Goal: Task Accomplishment & Management: Use online tool/utility

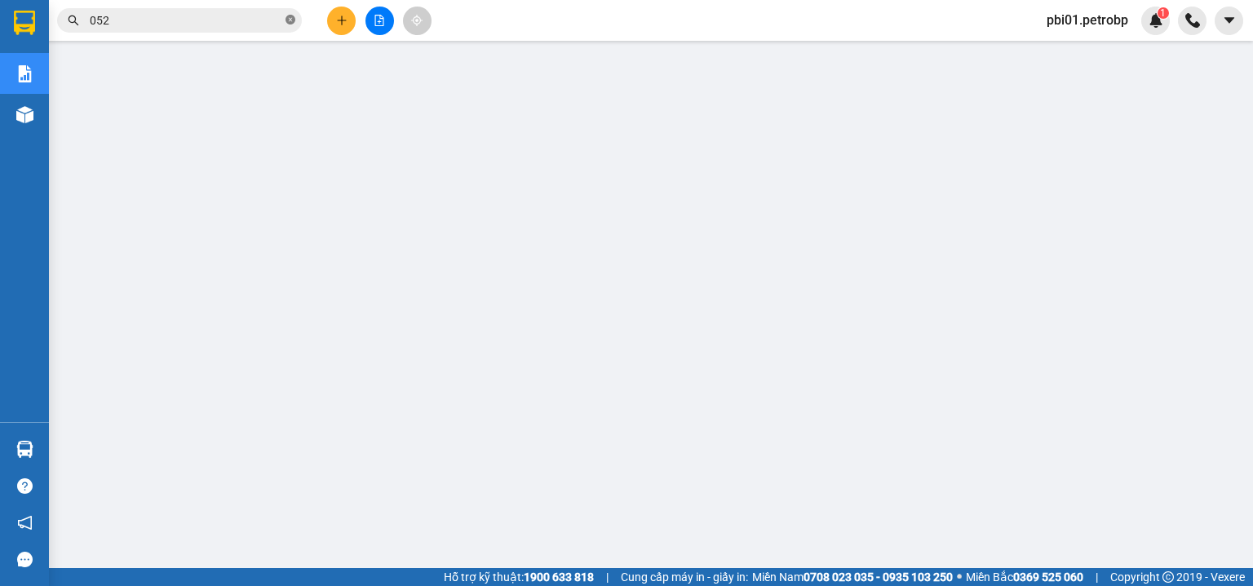
click at [286, 20] on icon "close-circle" at bounding box center [291, 20] width 10 height 10
click at [244, 16] on input "text" at bounding box center [186, 20] width 193 height 18
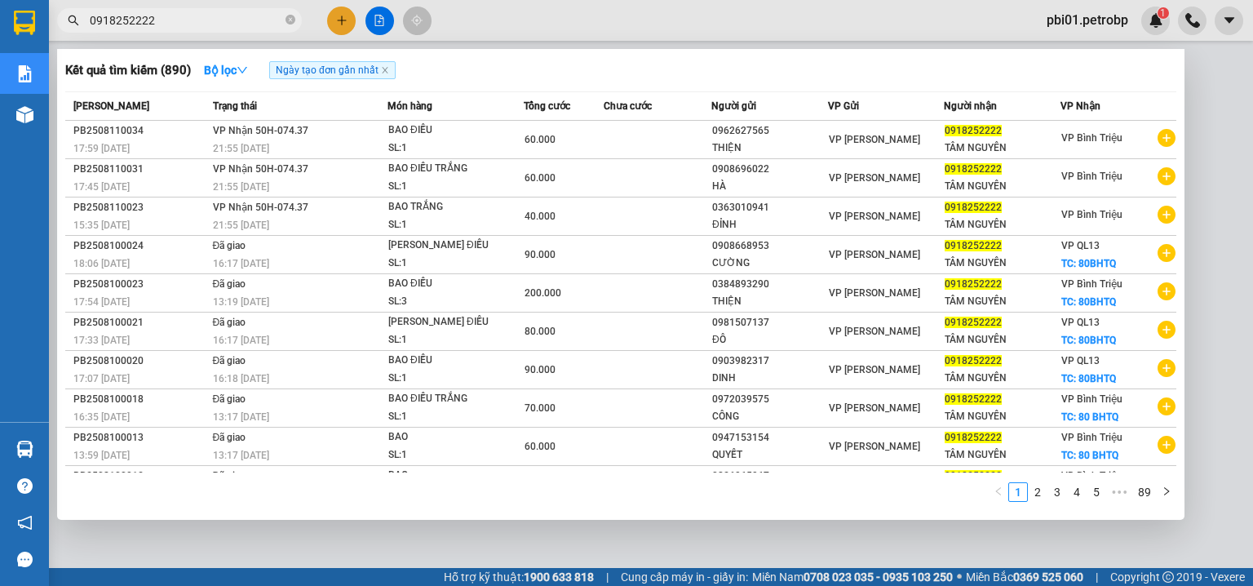
type input "0918252222"
click at [851, 10] on div at bounding box center [626, 293] width 1253 height 586
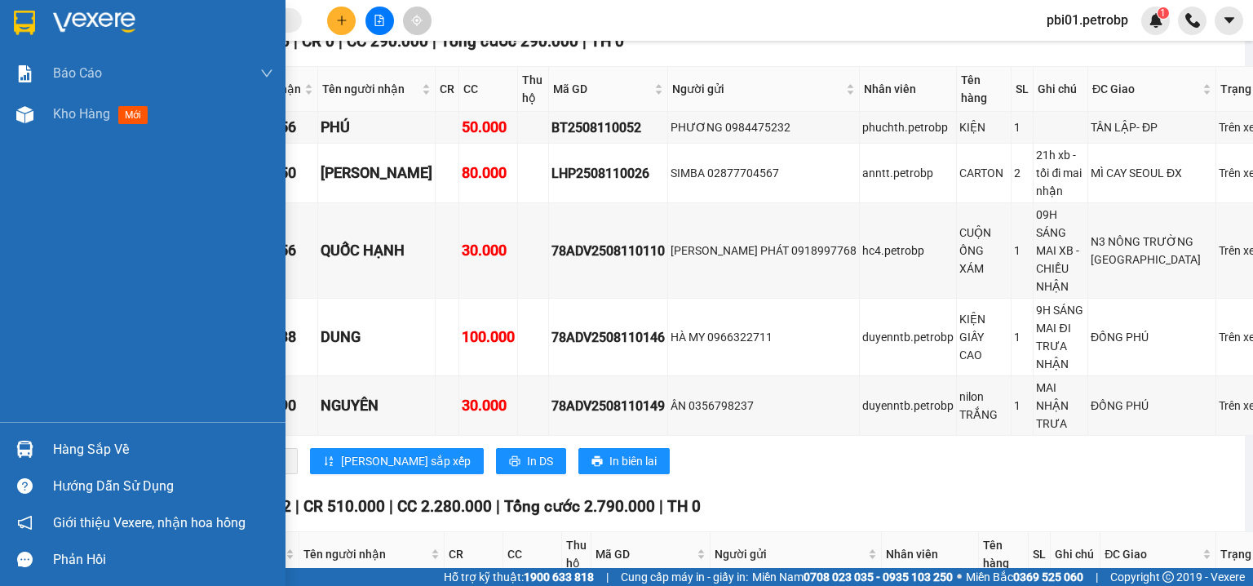
click at [91, 441] on div "Hàng sắp về" at bounding box center [163, 449] width 220 height 24
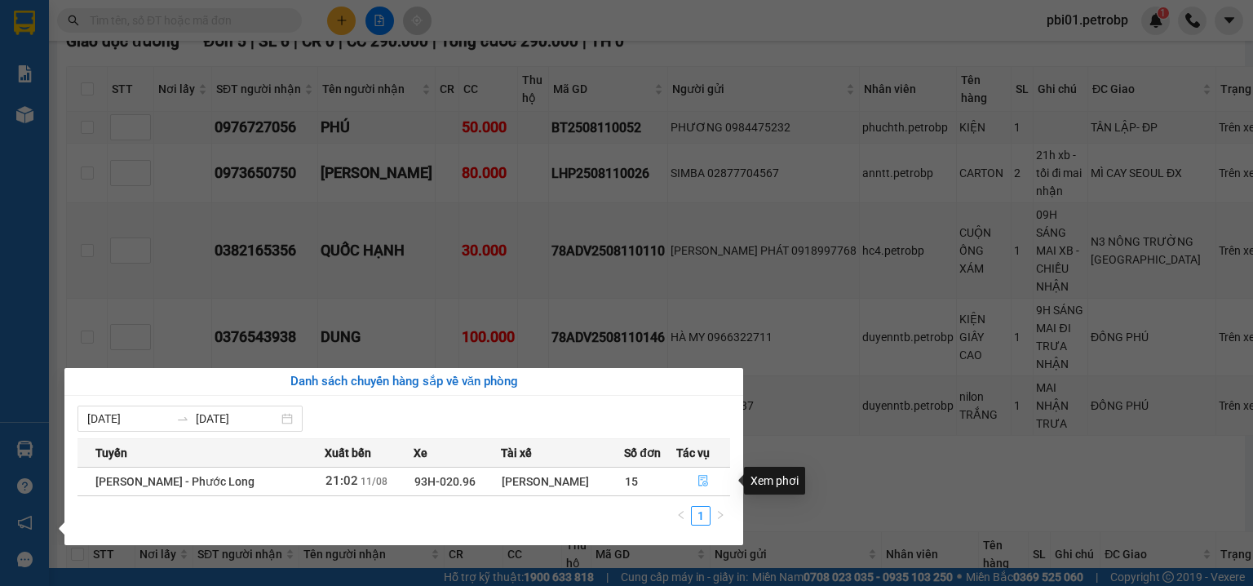
click at [712, 478] on button "button" at bounding box center [703, 481] width 53 height 26
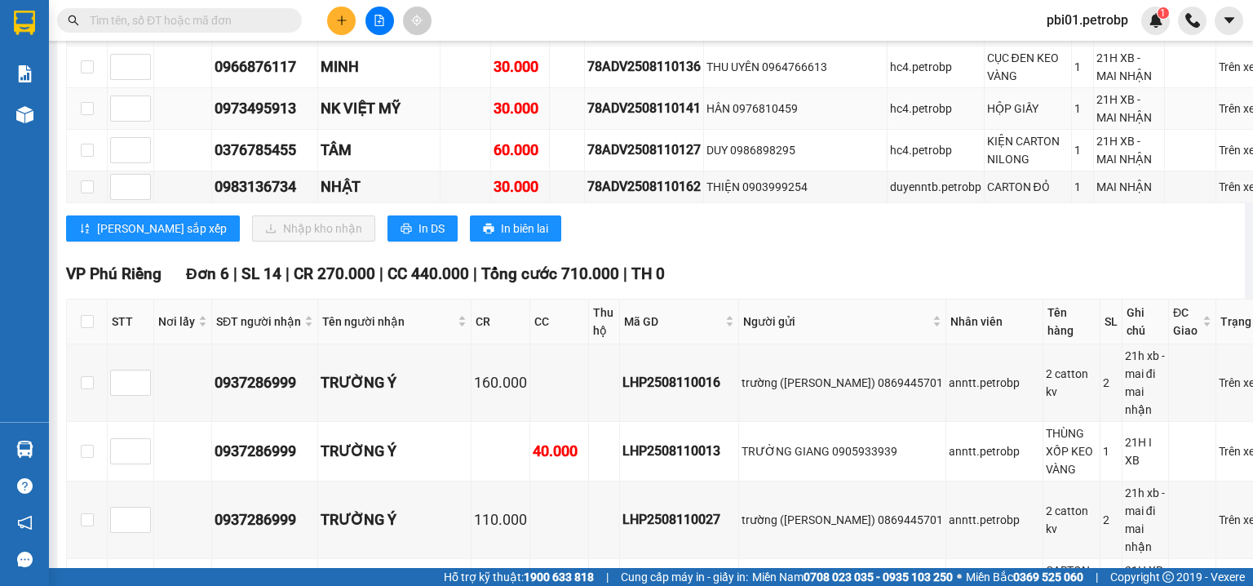
scroll to position [5919, 0]
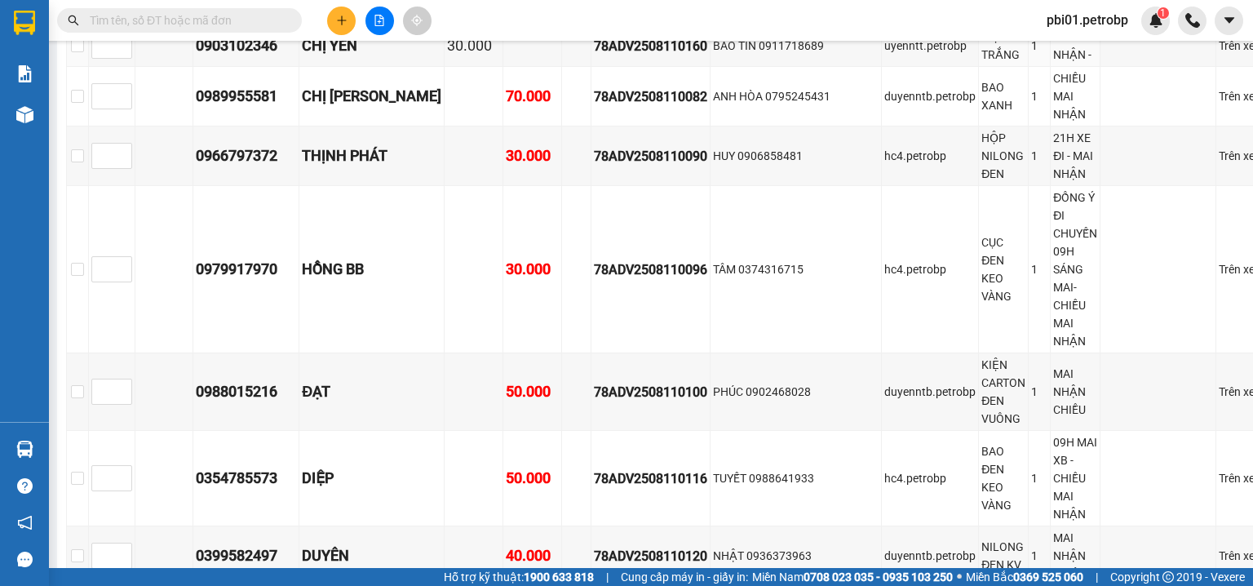
scroll to position [4352, 0]
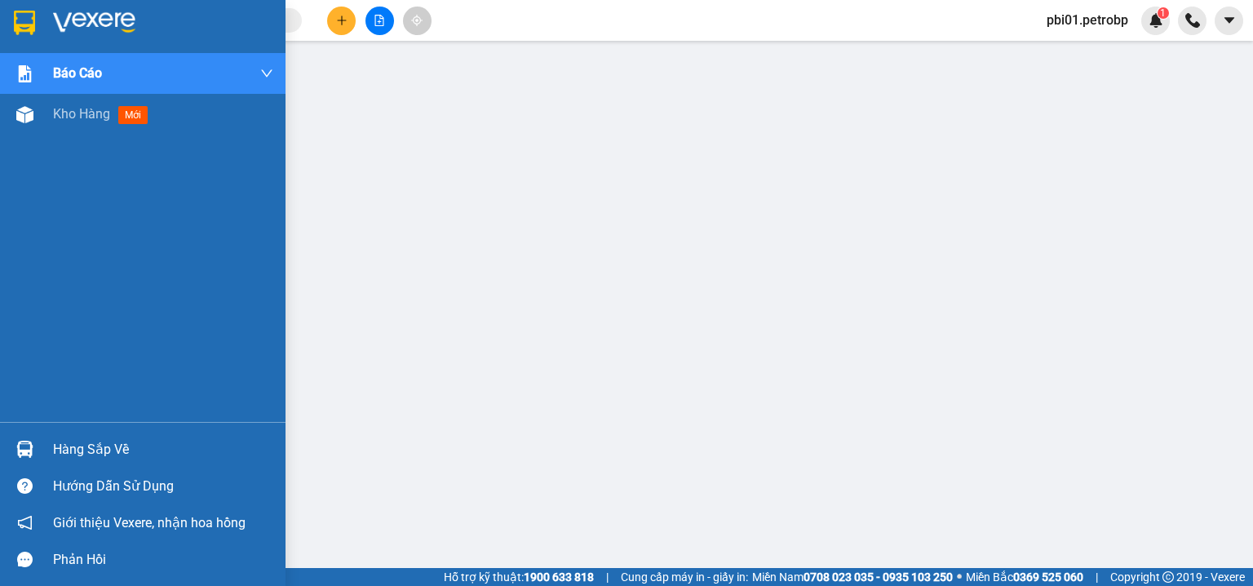
click at [60, 431] on div "Hàng sắp về" at bounding box center [143, 449] width 286 height 37
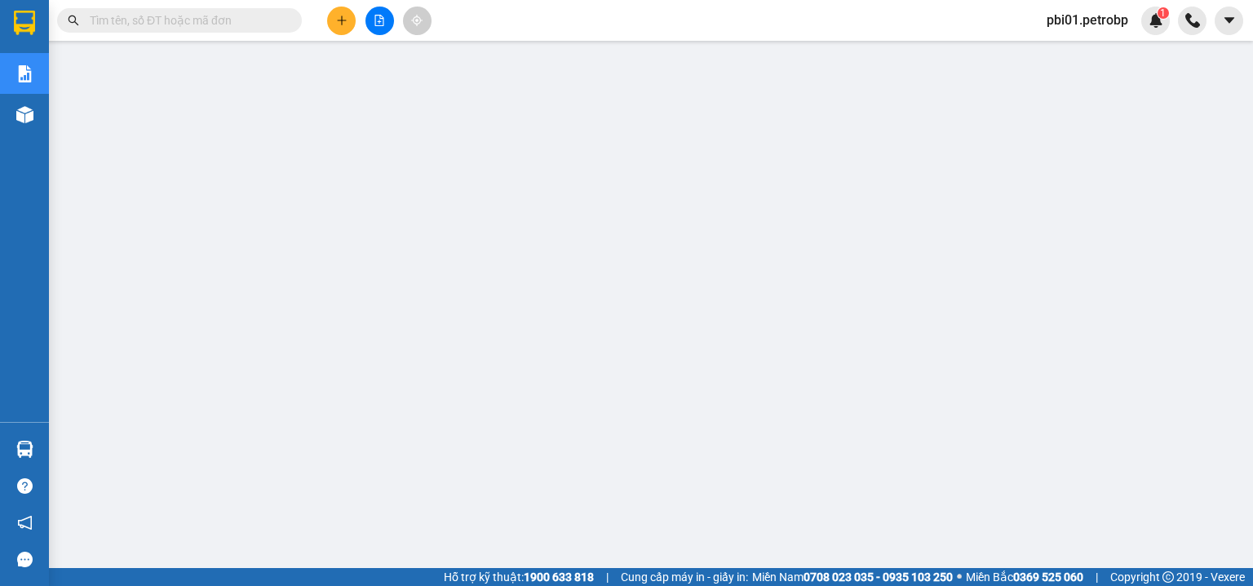
click at [232, 24] on input "text" at bounding box center [186, 20] width 193 height 18
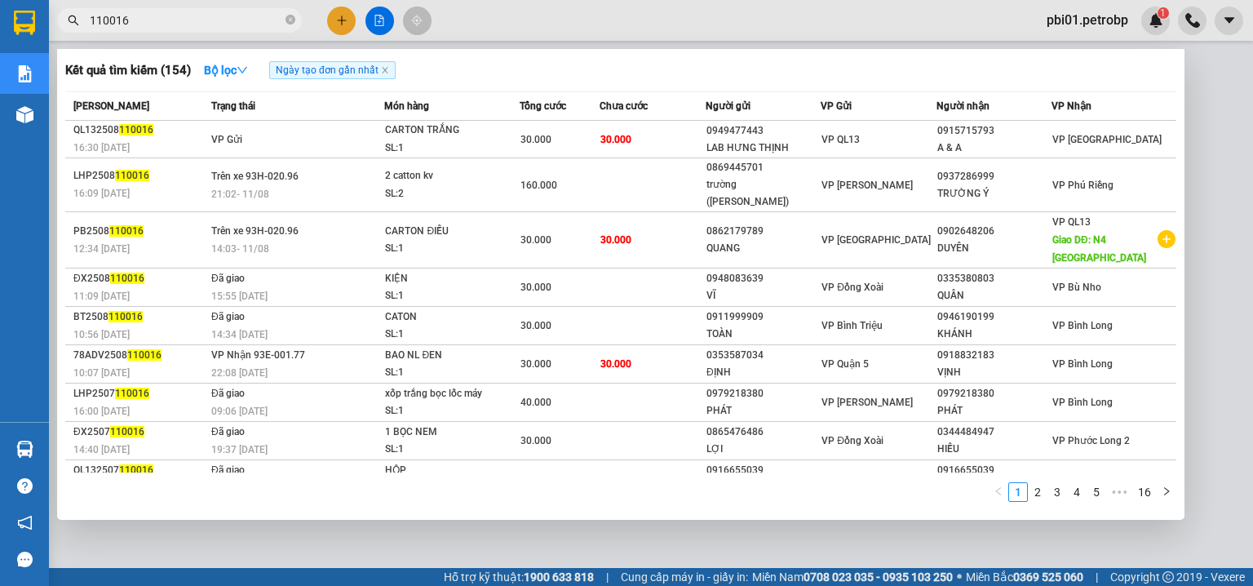
click at [147, 18] on input "110016" at bounding box center [186, 20] width 193 height 18
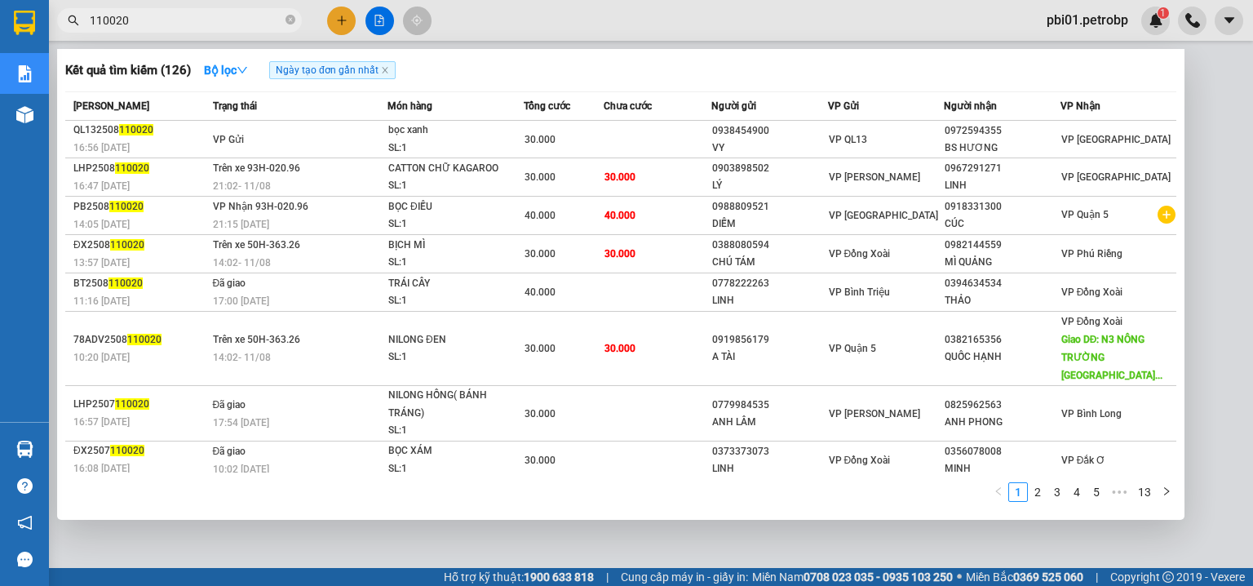
click at [167, 15] on input "110020" at bounding box center [186, 20] width 193 height 18
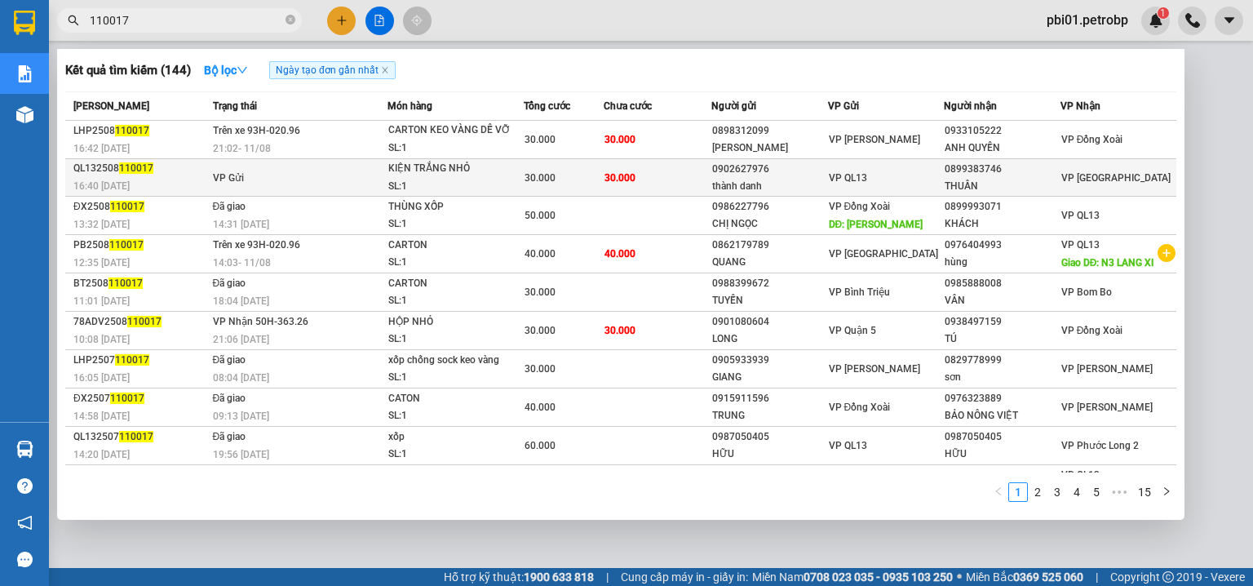
type input "110017"
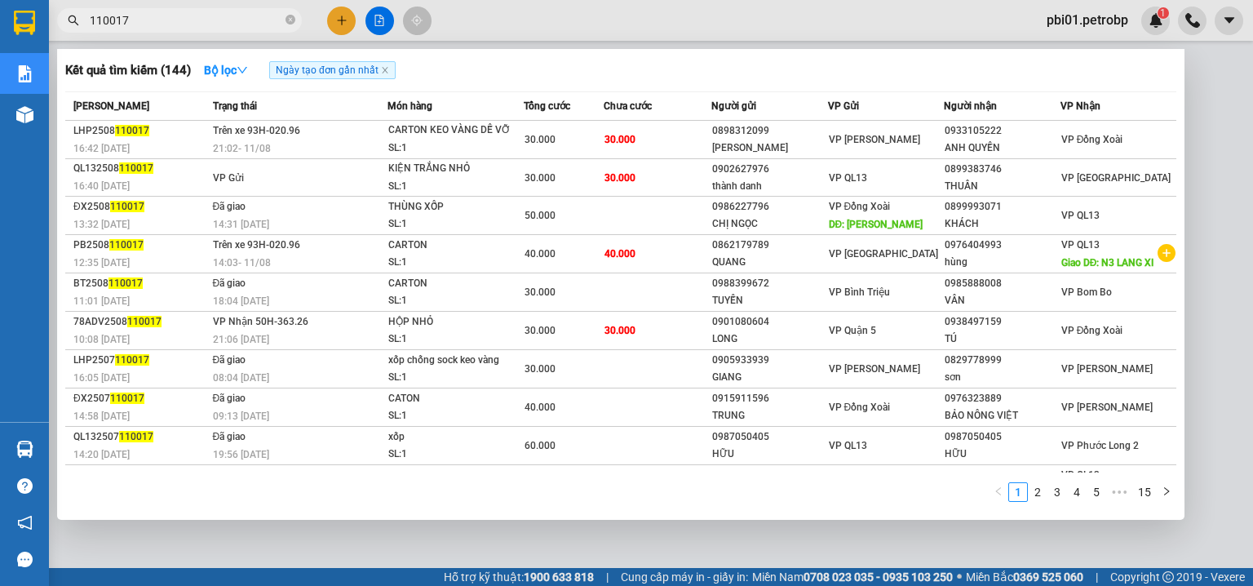
drag, startPoint x: 953, startPoint y: 172, endPoint x: 876, endPoint y: 180, distance: 77.9
click at [952, 171] on div "0899383746" at bounding box center [1002, 169] width 115 height 17
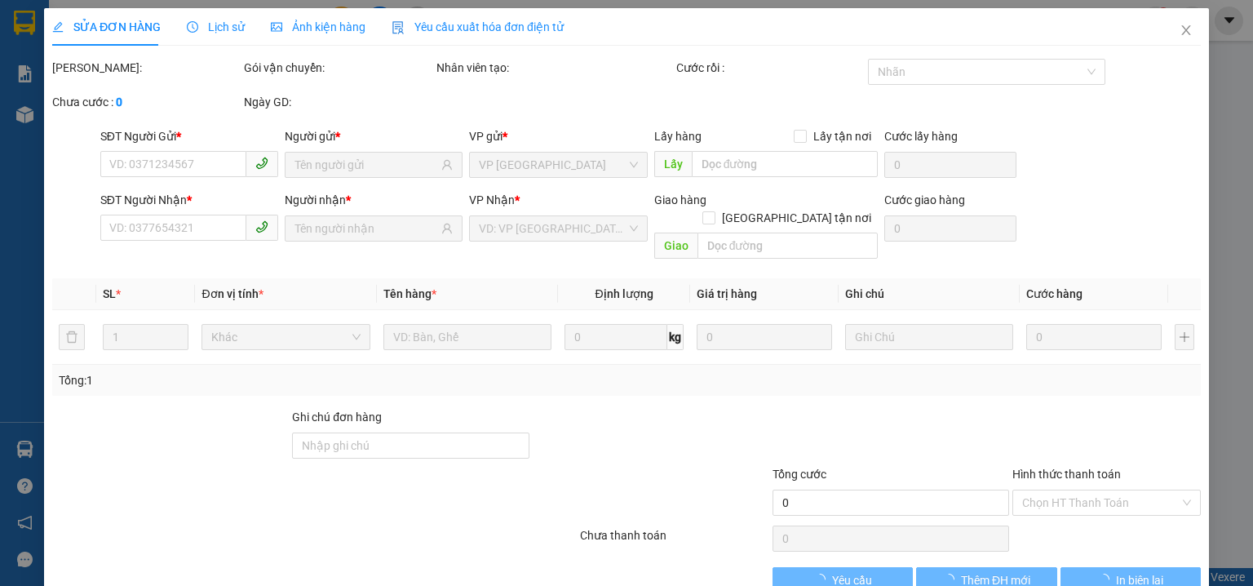
type input "0902627976"
type input "thành danh"
type input "0899383746"
type input "THUẦN"
type input "30.000"
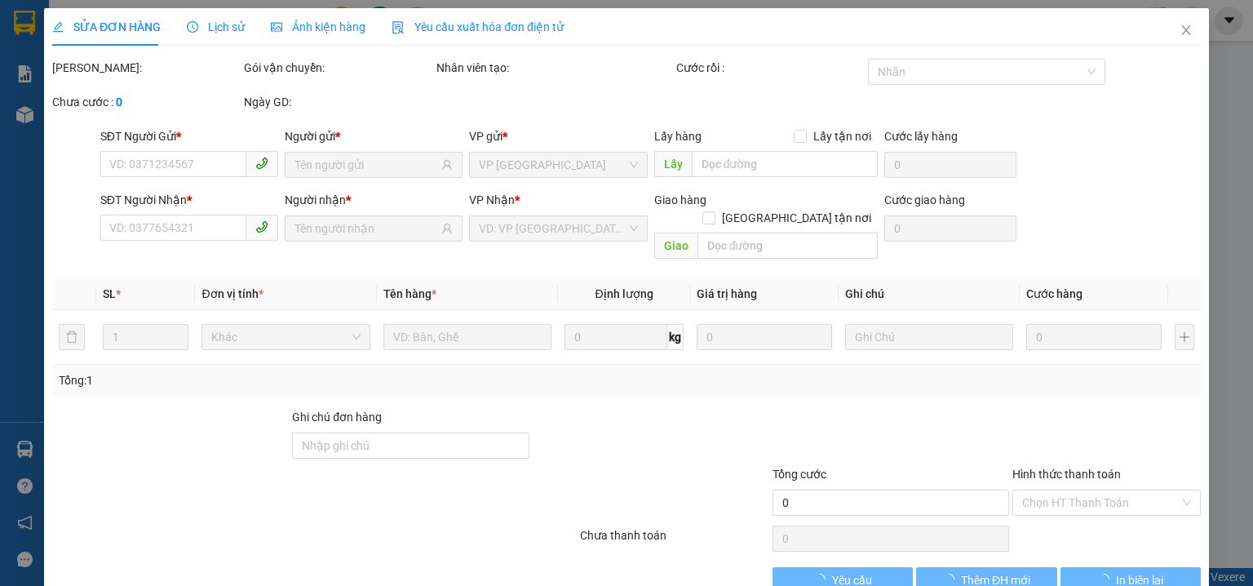
type input "30.000"
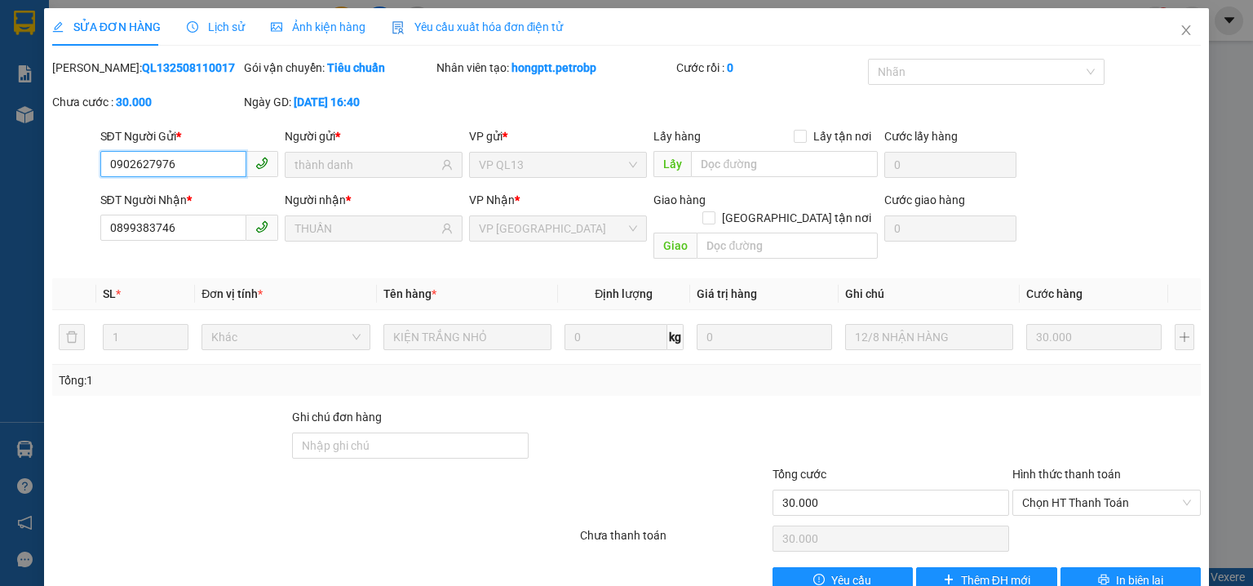
drag, startPoint x: 183, startPoint y: 166, endPoint x: 171, endPoint y: 166, distance: 11.4
click at [171, 166] on input "0902627976" at bounding box center [173, 164] width 146 height 26
drag, startPoint x: 184, startPoint y: 219, endPoint x: 105, endPoint y: 218, distance: 78.3
click at [105, 218] on input "0899383746" at bounding box center [173, 228] width 146 height 26
drag, startPoint x: 1180, startPoint y: 31, endPoint x: 1091, endPoint y: 10, distance: 91.4
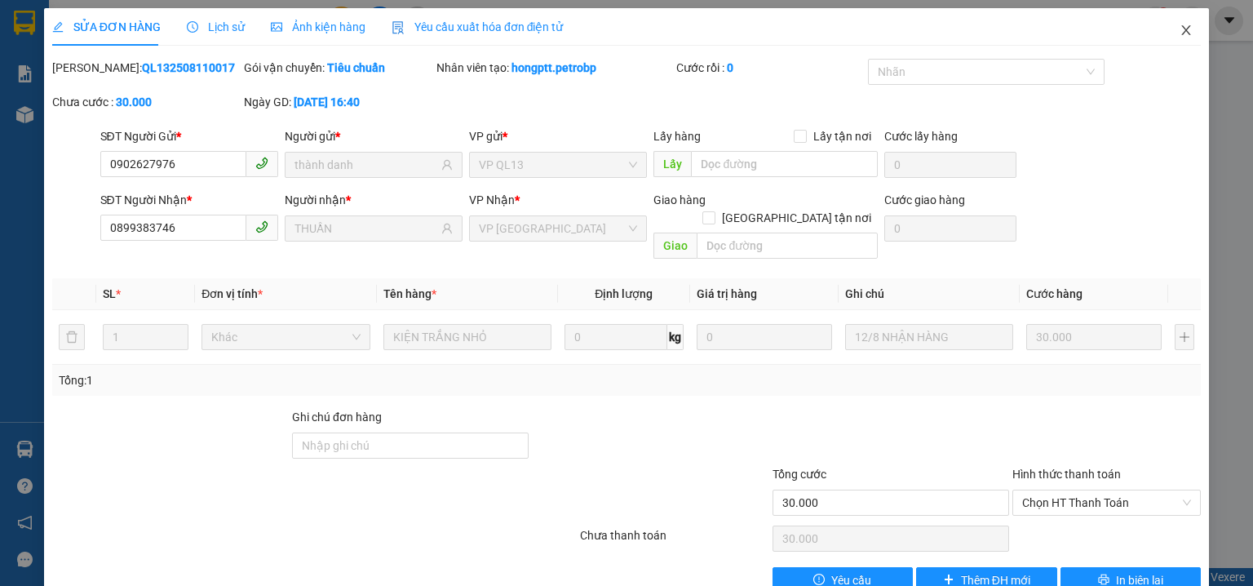
click at [1180, 31] on icon "close" at bounding box center [1186, 30] width 13 height 13
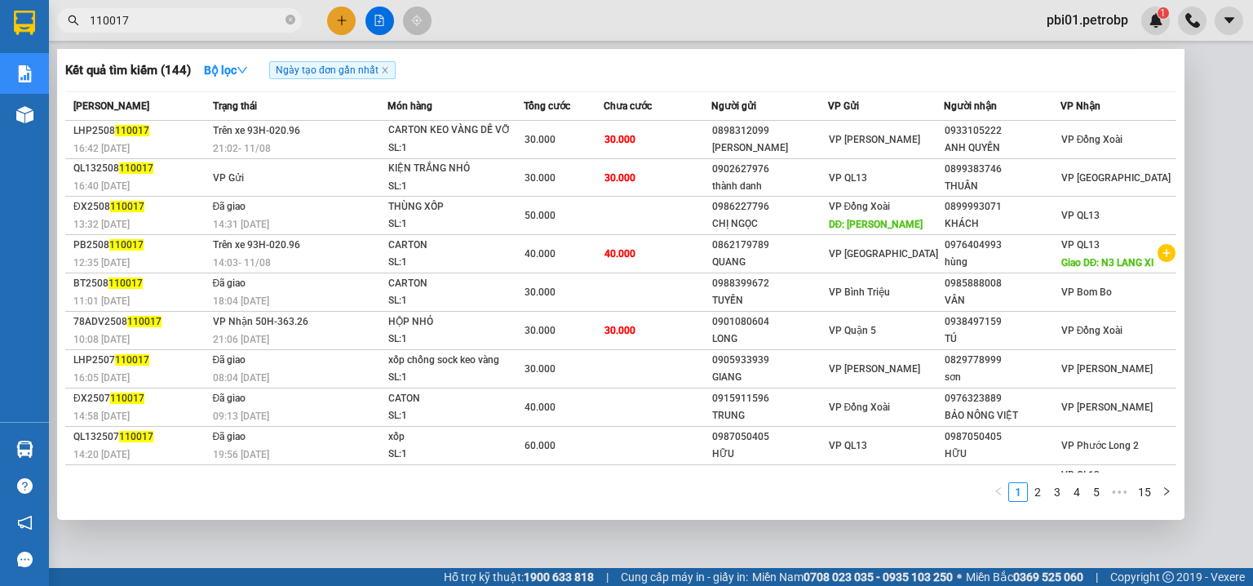
click at [224, 13] on input "110017" at bounding box center [186, 20] width 193 height 18
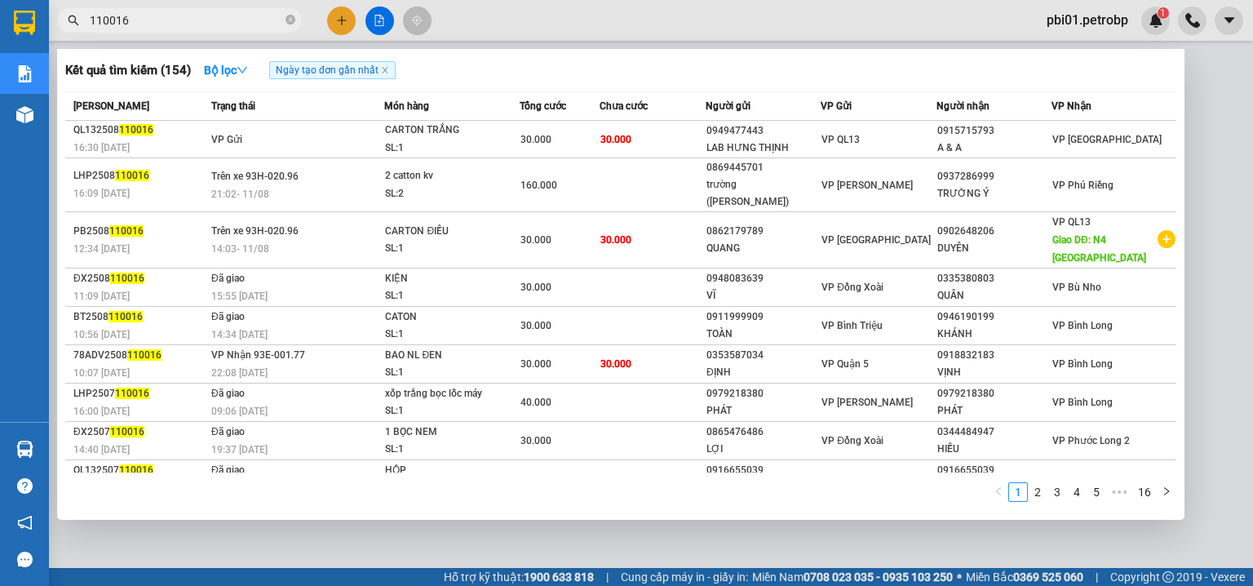
type input "110016"
click at [284, 548] on div at bounding box center [626, 293] width 1253 height 586
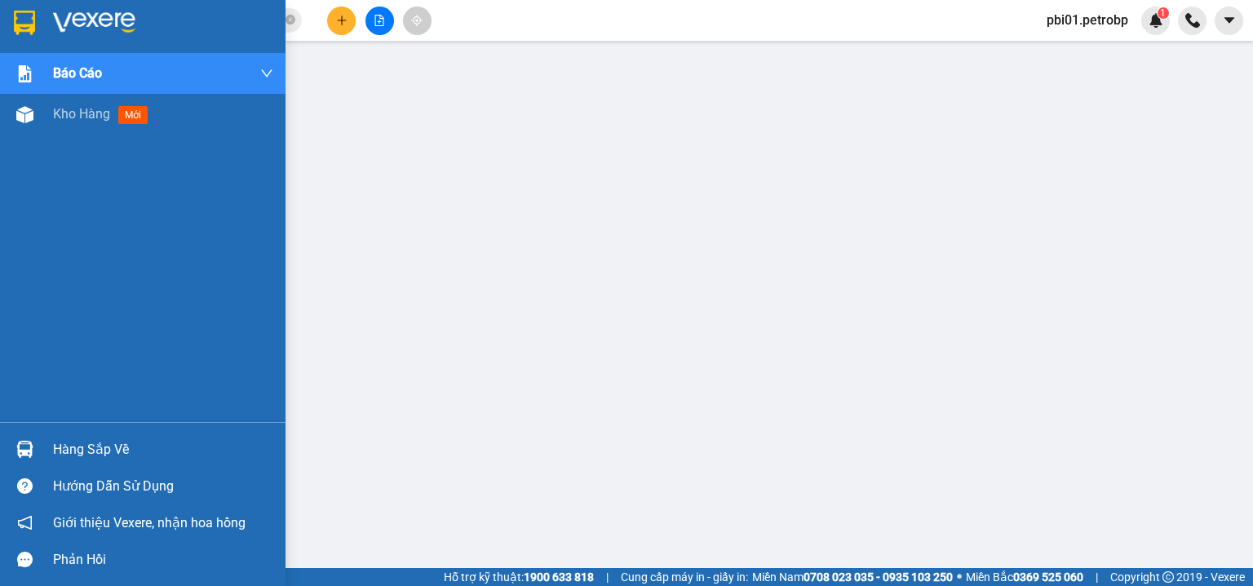
drag, startPoint x: 12, startPoint y: 444, endPoint x: 54, endPoint y: 481, distance: 56.0
click at [11, 444] on div at bounding box center [25, 449] width 29 height 29
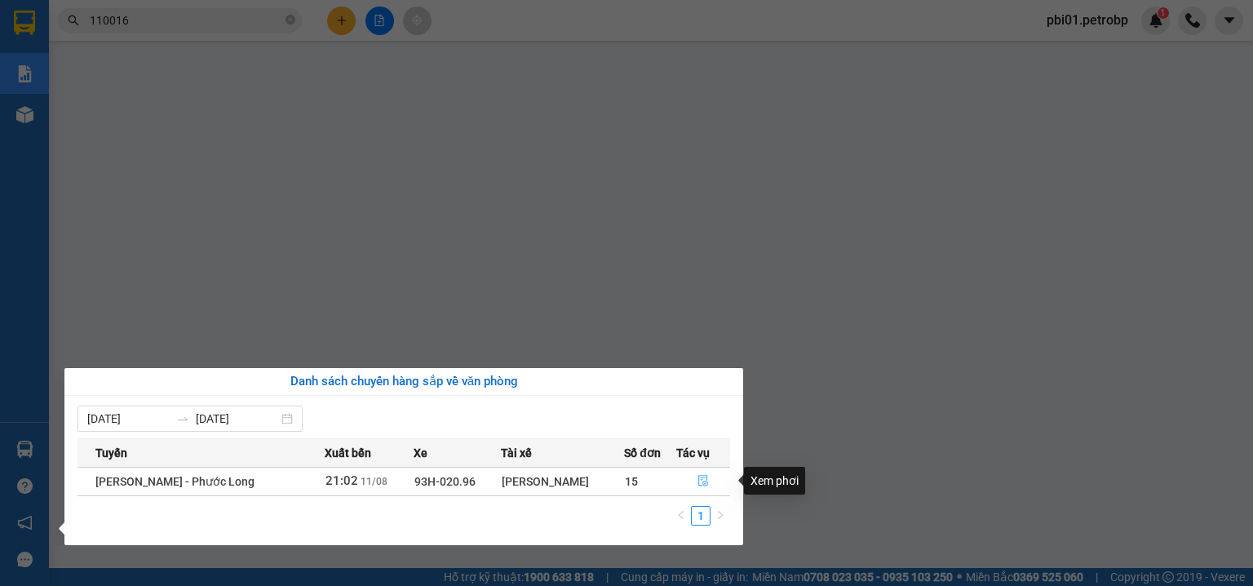
click at [707, 483] on icon "file-done" at bounding box center [703, 480] width 11 height 11
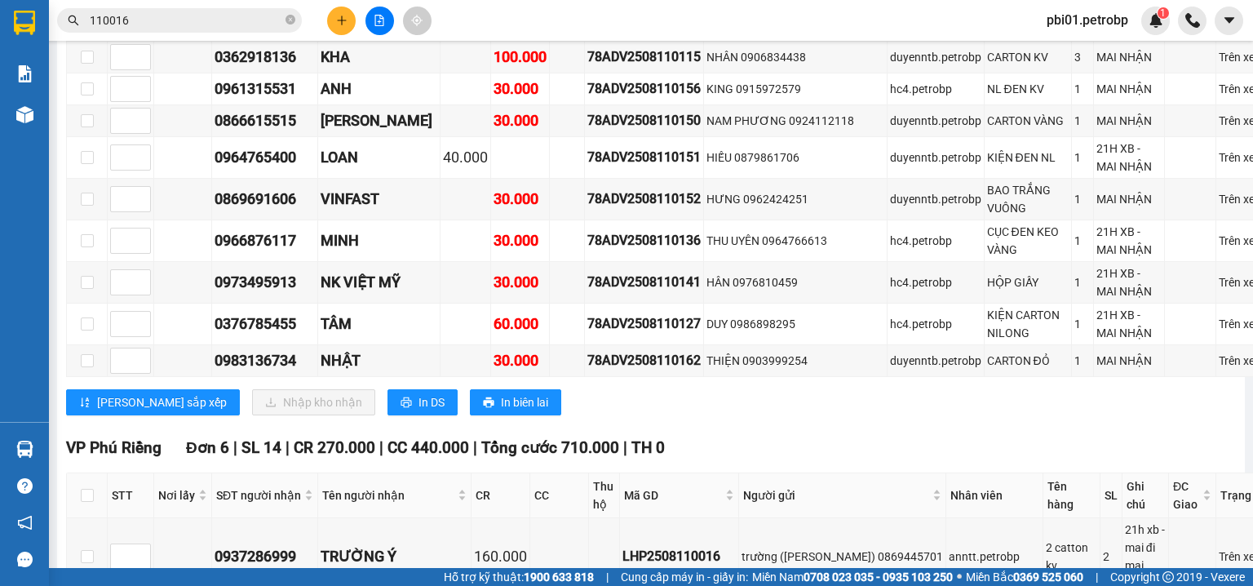
scroll to position [5309, 0]
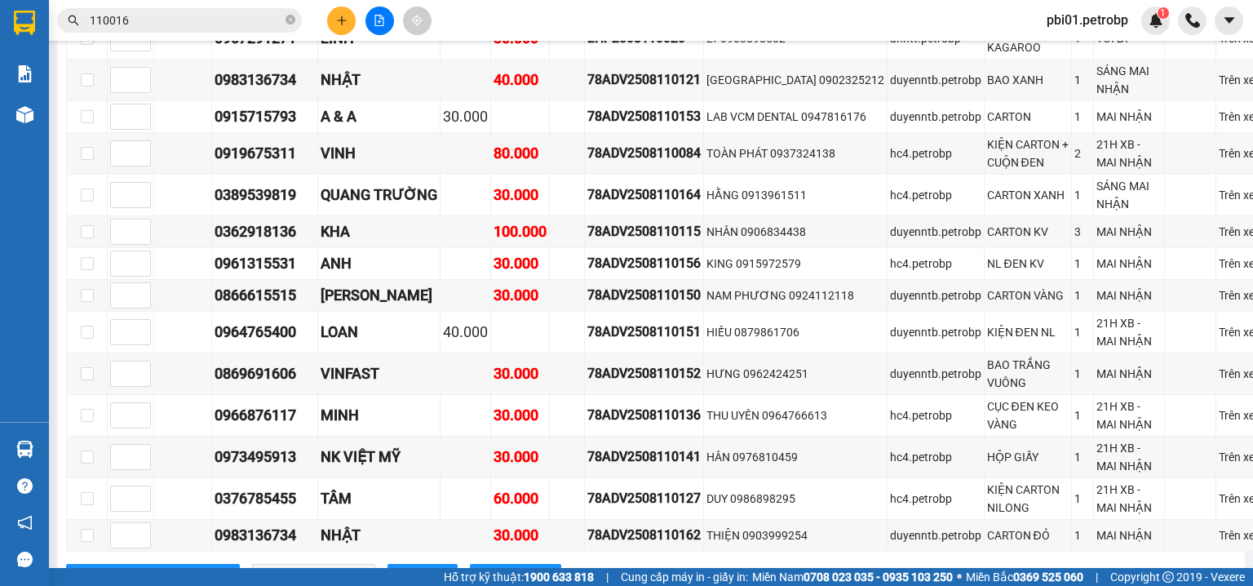
checkbox input "true"
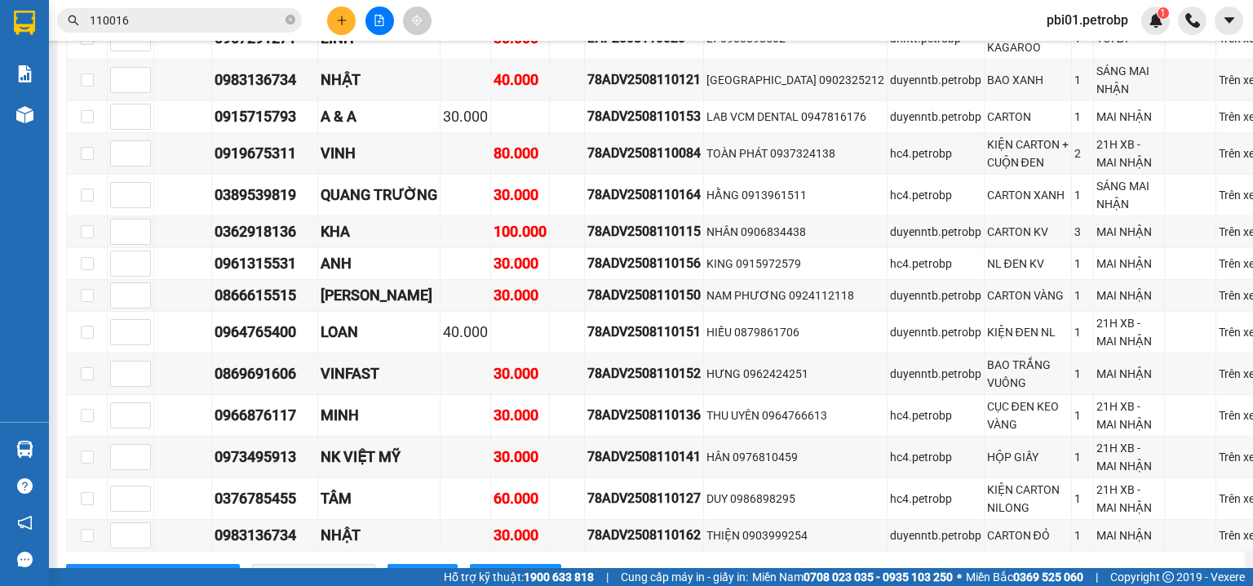
checkbox input "true"
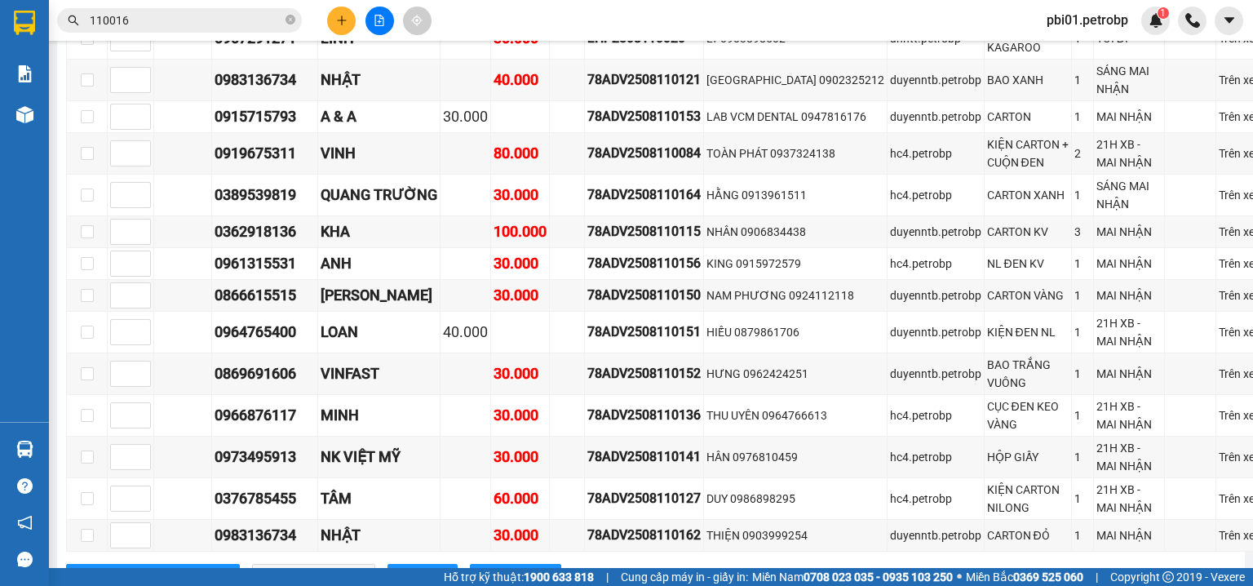
checkbox input "true"
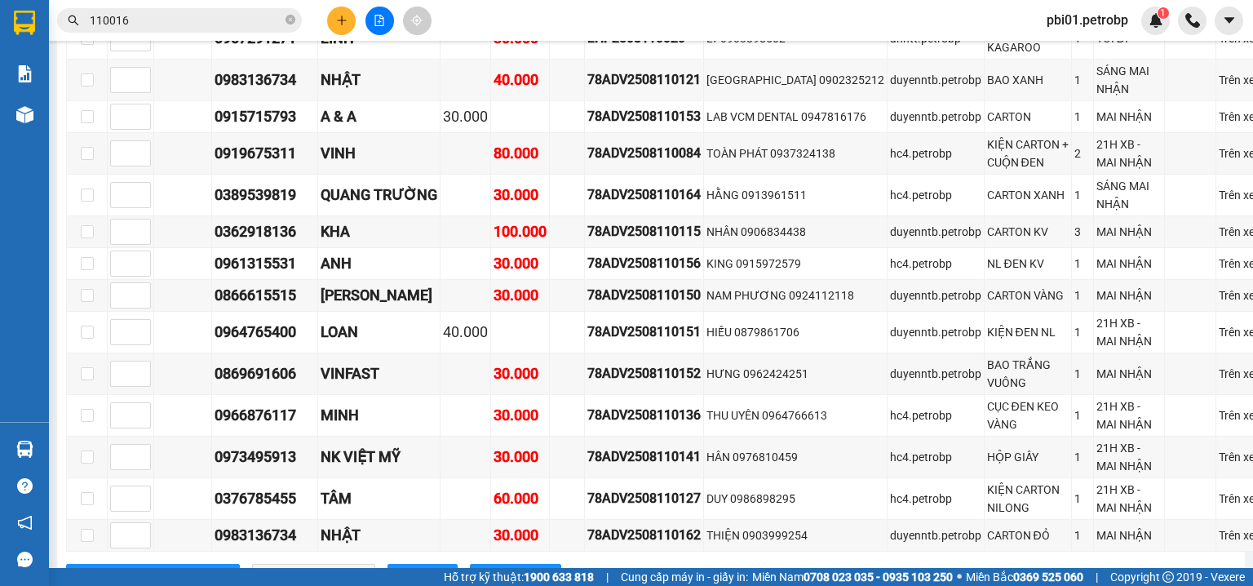
checkbox input "true"
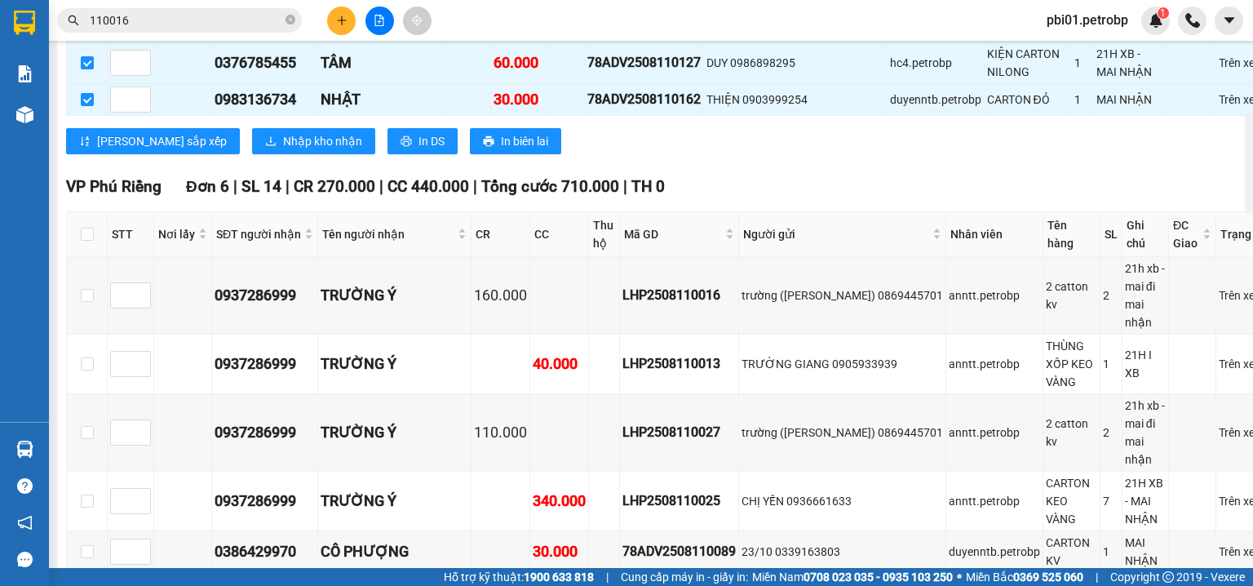
scroll to position [5919, 0]
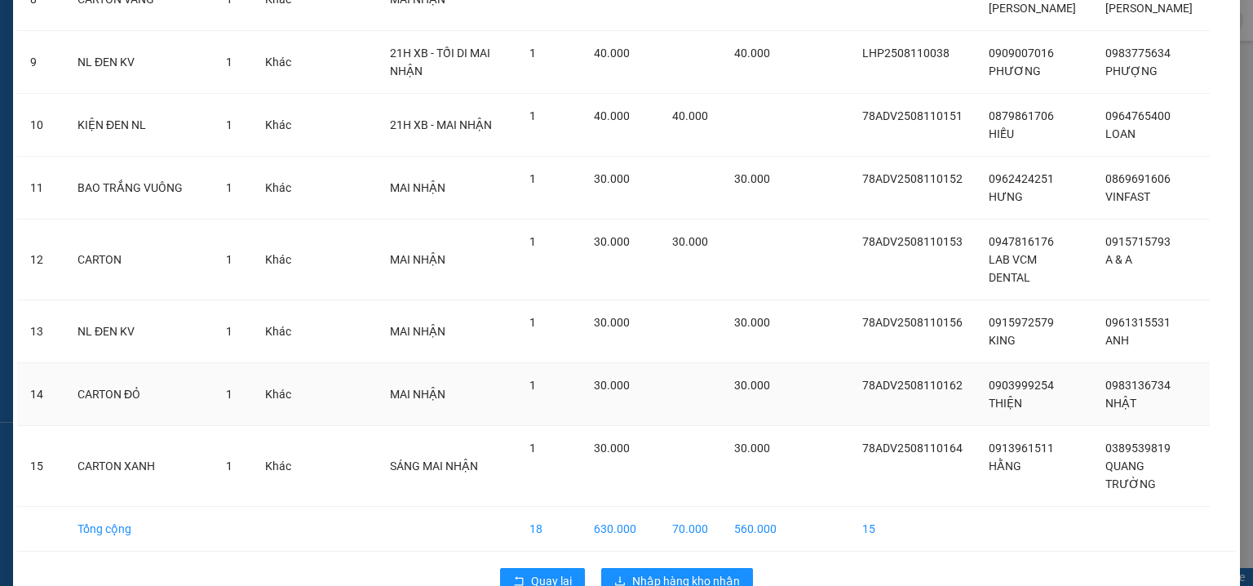
scroll to position [646, 0]
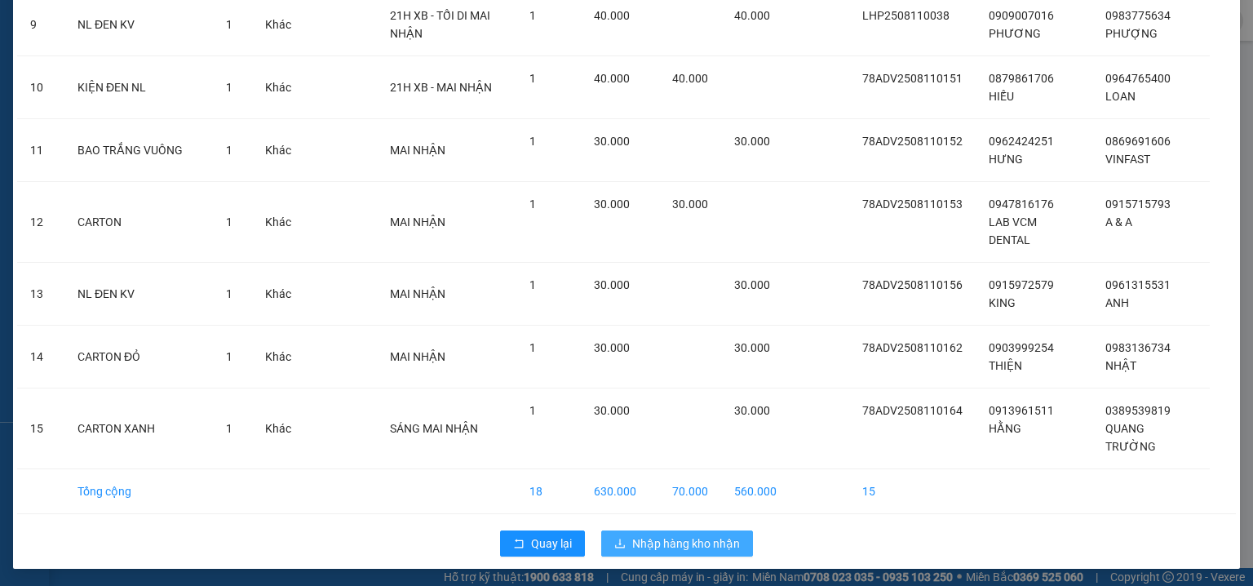
click at [665, 543] on span "Nhập hàng kho nhận" at bounding box center [686, 543] width 108 height 18
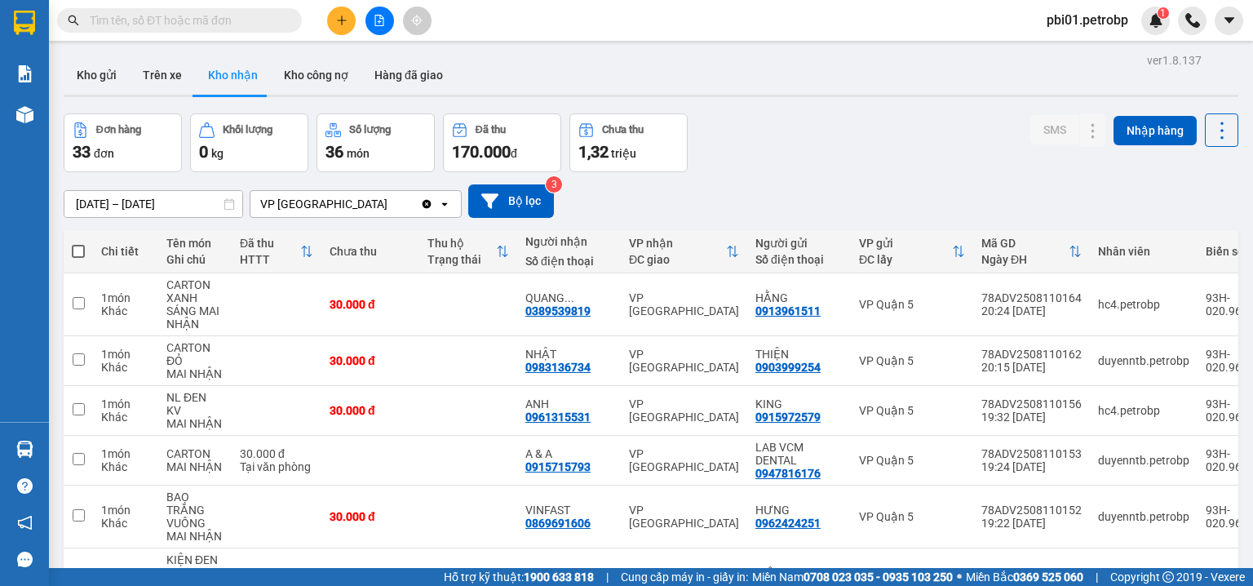
drag, startPoint x: 804, startPoint y: 173, endPoint x: 796, endPoint y: 168, distance: 8.8
click at [805, 173] on div "[DATE] – [DATE] Press the down arrow key to interact with the calendar and sele…" at bounding box center [651, 201] width 1175 height 58
click at [82, 74] on button "Kho gửi" at bounding box center [97, 74] width 66 height 39
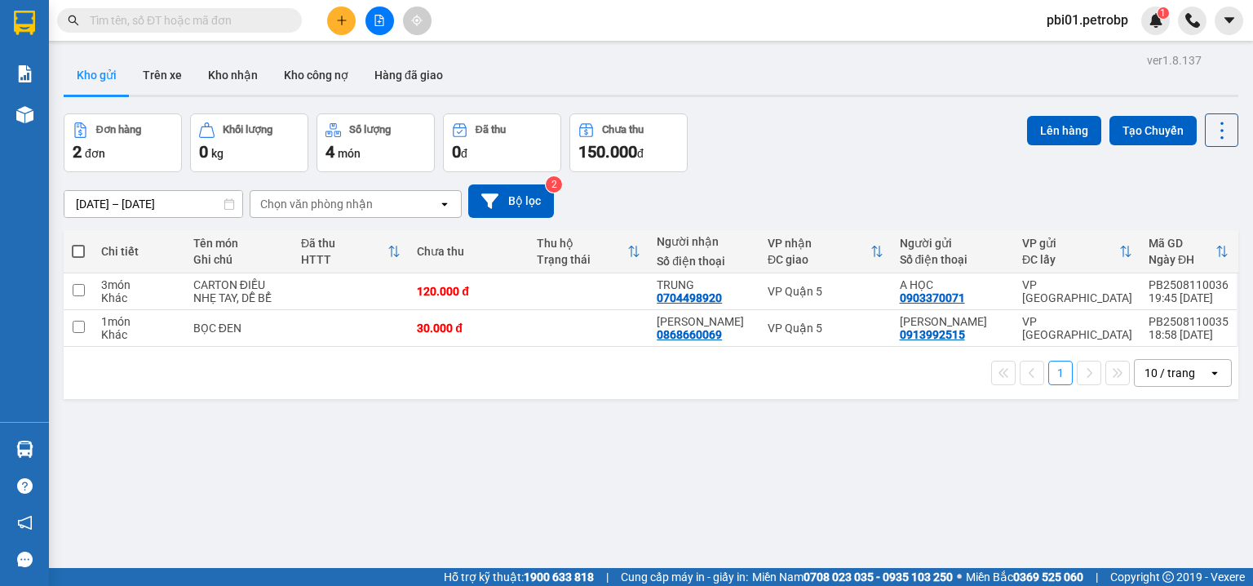
click at [721, 37] on div "Kết quả tìm kiếm ( 0 ) Bộ lọc Ngày tạo đơn gần nhất No Data pbi01.petrobp 1" at bounding box center [626, 20] width 1253 height 41
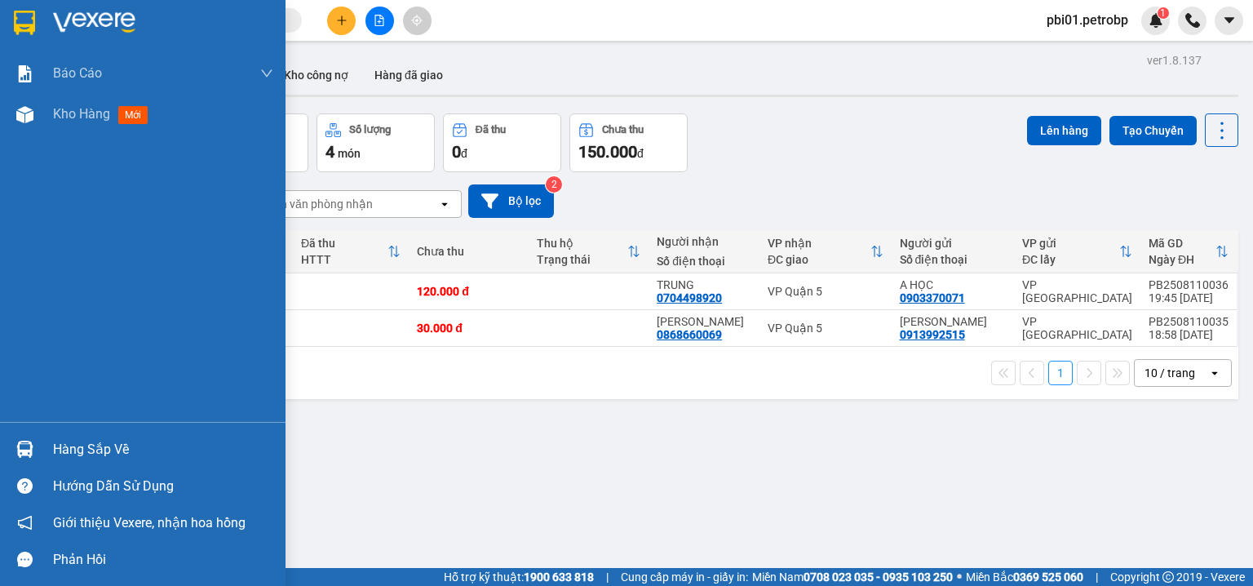
click at [62, 455] on div "Hàng sắp về" at bounding box center [163, 449] width 220 height 24
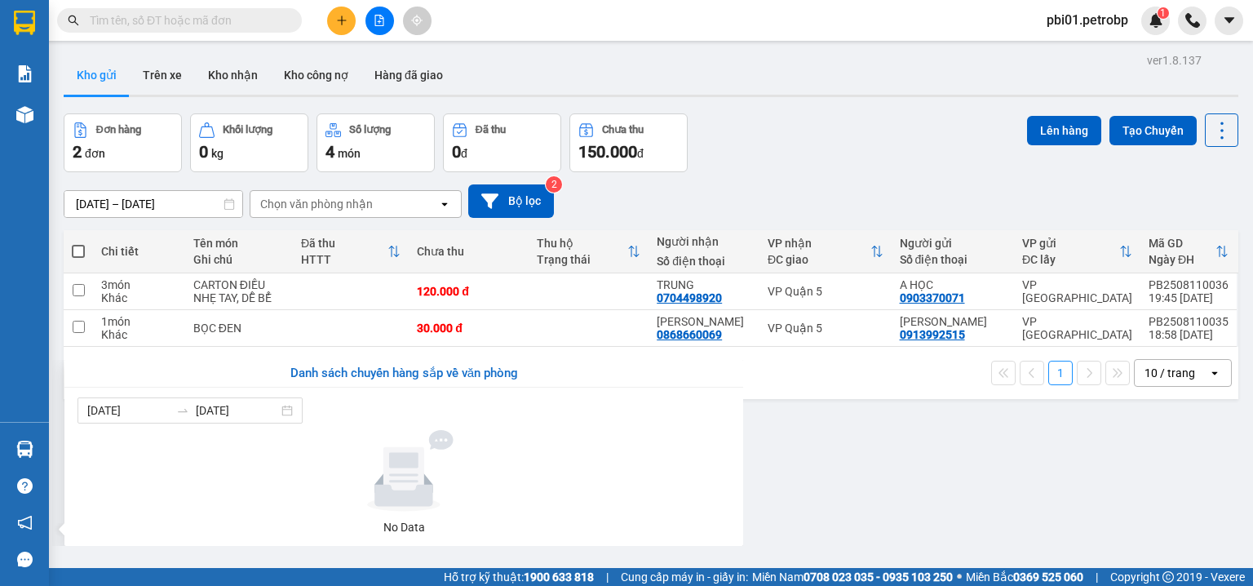
click at [876, 436] on section "Kết quả tìm kiếm ( 0 ) Bộ lọc Ngày tạo đơn gần nhất No Data pbi01.petrobp 1 Báo…" at bounding box center [626, 293] width 1253 height 586
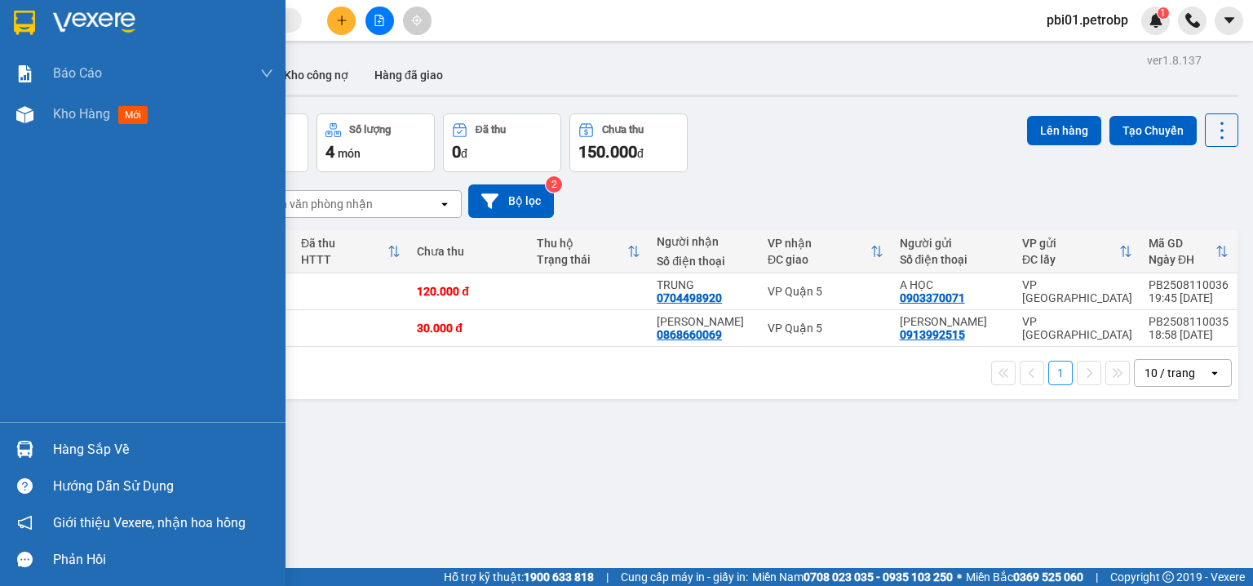
click at [93, 457] on div "Hàng sắp về" at bounding box center [163, 449] width 220 height 24
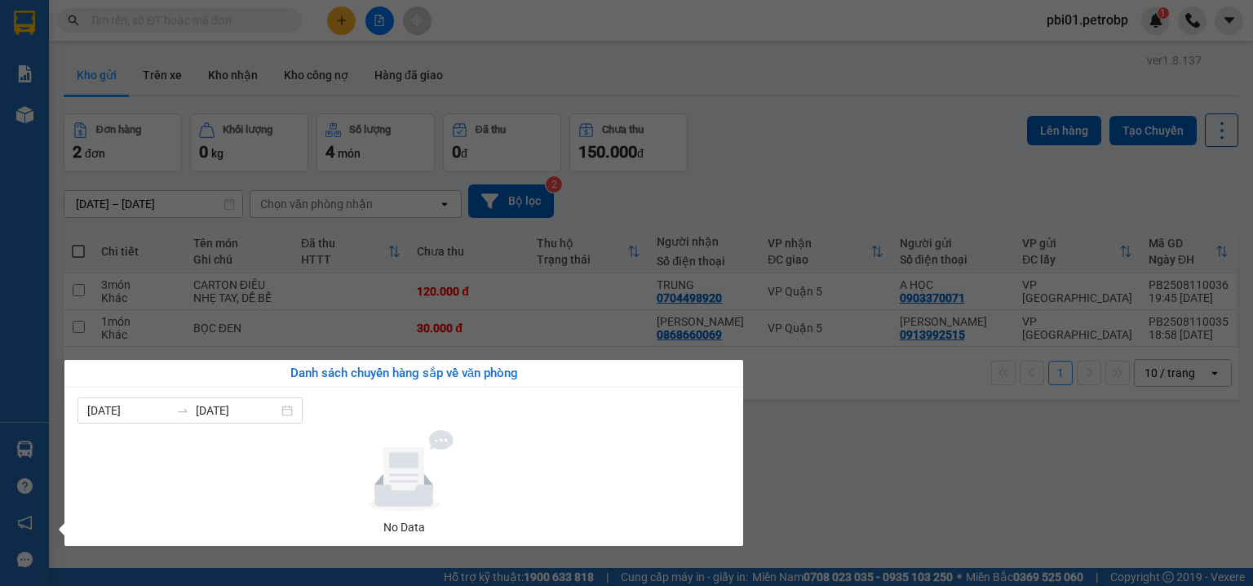
click at [872, 470] on section "Kết quả tìm kiếm ( 0 ) Bộ lọc Ngày tạo đơn gần nhất No Data pbi01.petrobp 1 Báo…" at bounding box center [626, 293] width 1253 height 586
